Goal: Find specific page/section: Find specific page/section

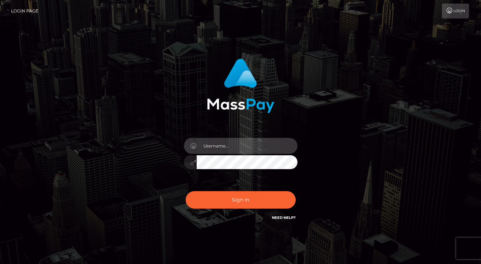
type input "dmen.fire"
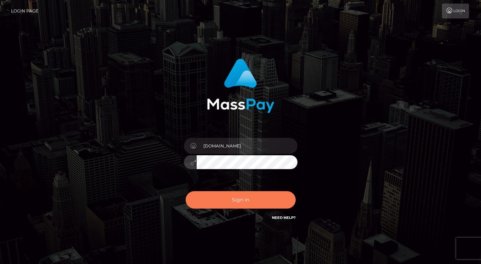
click at [232, 202] on button "Sign in" at bounding box center [241, 199] width 110 height 17
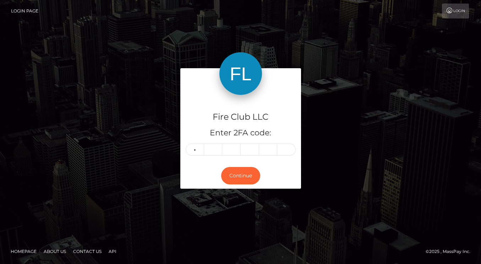
type input "1"
type input "7"
type input "3"
type input "4"
type input "9"
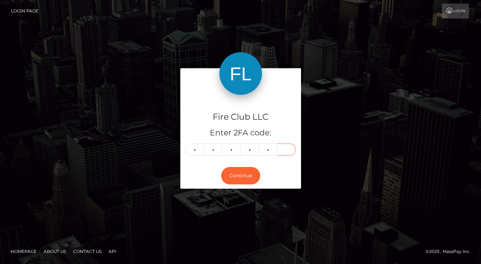
type input "1"
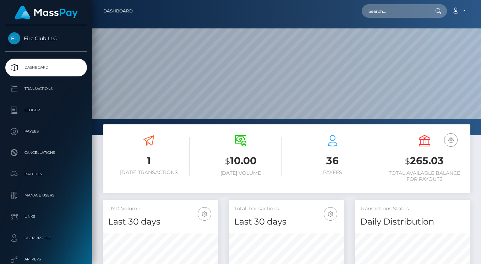
scroll to position [125, 115]
click at [50, 89] on p "Transactions" at bounding box center [46, 88] width 76 height 11
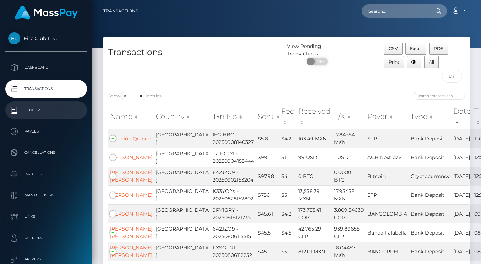
click at [49, 113] on p "Ledger" at bounding box center [46, 110] width 76 height 11
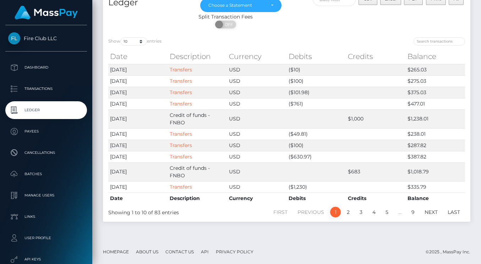
scroll to position [50, 0]
click at [347, 212] on link "2" at bounding box center [348, 212] width 11 height 11
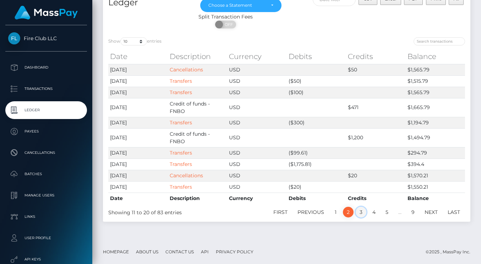
click at [361, 212] on link "3" at bounding box center [361, 212] width 11 height 11
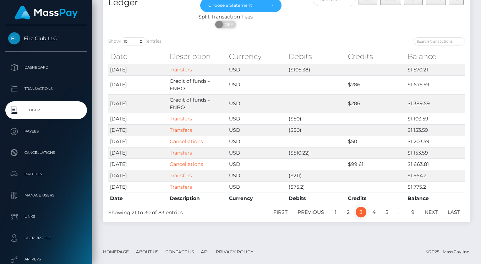
click at [339, 247] on footer "Homepage About Us Contact Us API Privacy Policy © 2025 , MassPay Inc." at bounding box center [286, 251] width 389 height 25
click at [375, 212] on link "4" at bounding box center [373, 212] width 11 height 11
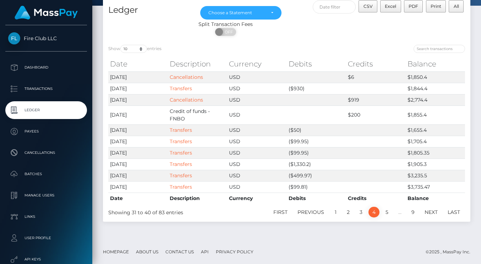
scroll to position [42, 0]
click at [385, 213] on link "5" at bounding box center [387, 212] width 11 height 11
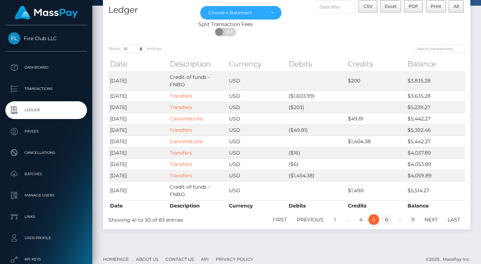
click at [387, 219] on link "6" at bounding box center [386, 219] width 11 height 11
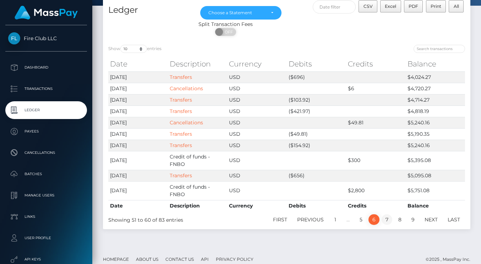
click at [390, 220] on link "7" at bounding box center [387, 219] width 11 height 11
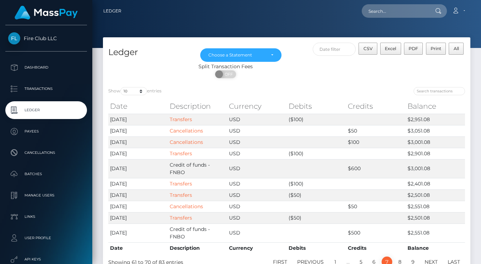
scroll to position [0, 0]
click at [42, 69] on p "Dashboard" at bounding box center [46, 67] width 76 height 11
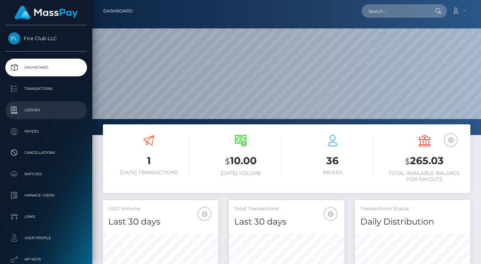
scroll to position [125, 115]
click at [50, 108] on p "Ledger" at bounding box center [46, 110] width 76 height 11
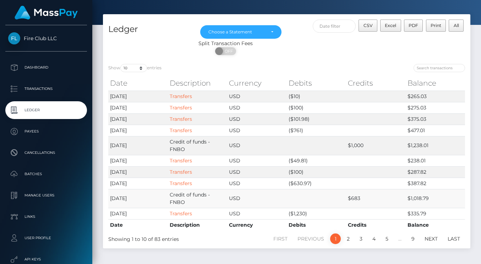
scroll to position [21, 0]
